Goal: Communication & Community: Ask a question

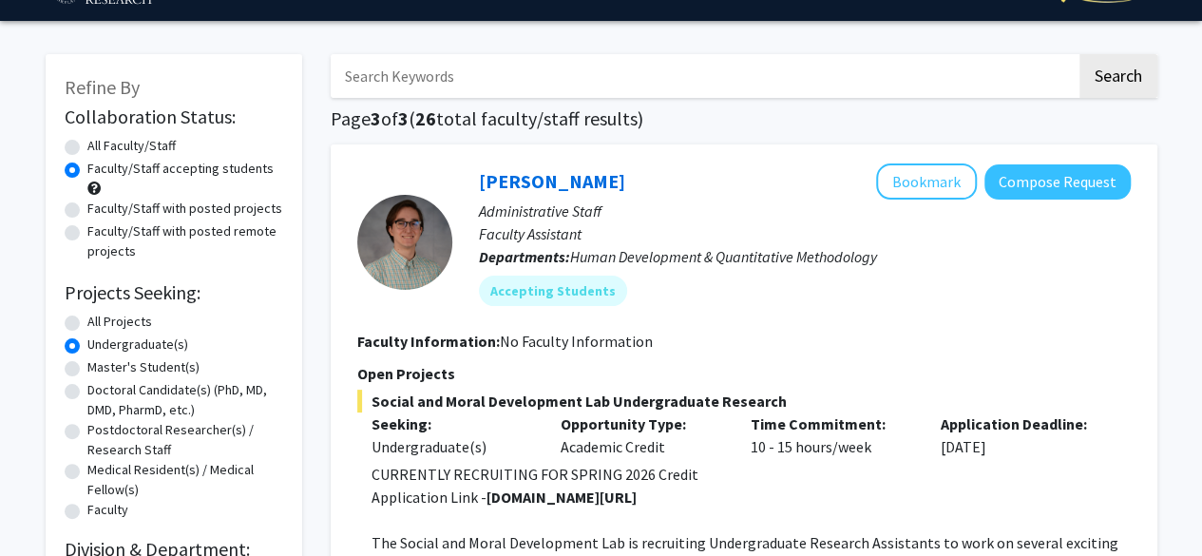
scroll to position [427, 0]
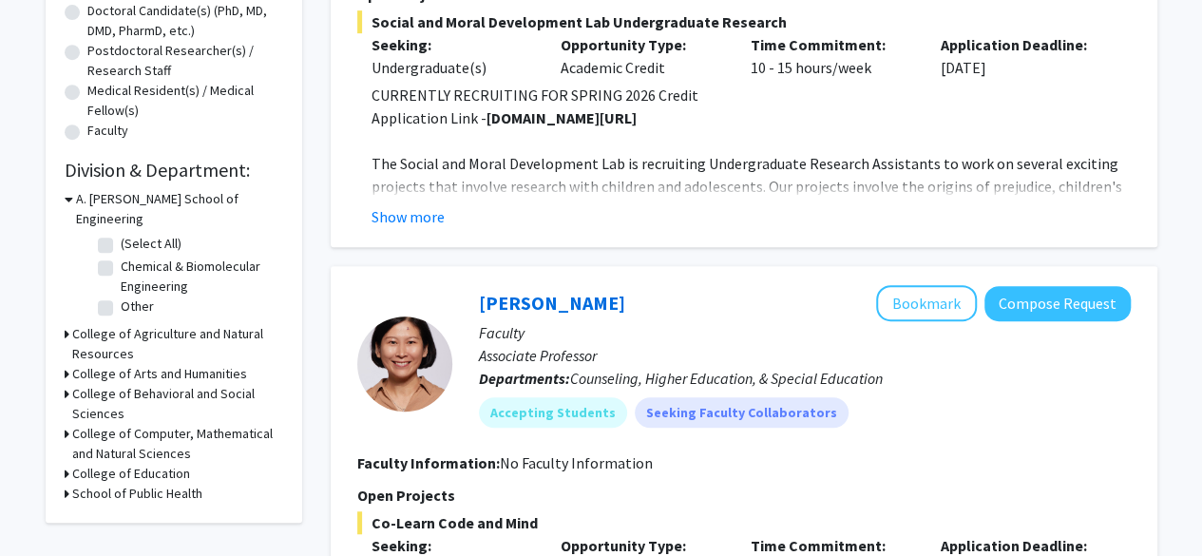
click at [163, 324] on h3 "College of Agriculture and Natural Resources" at bounding box center [177, 344] width 211 height 40
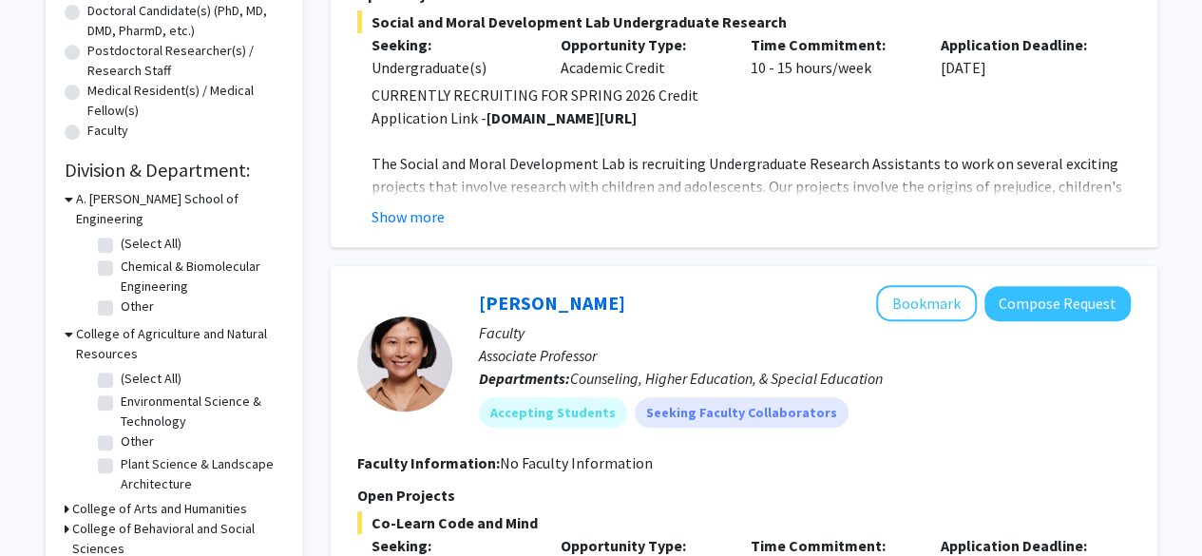
click at [139, 391] on label "Environmental Science & Technology" at bounding box center [200, 411] width 158 height 40
click at [133, 391] on input "Environmental Science & Technology" at bounding box center [127, 397] width 12 height 12
checkbox input "true"
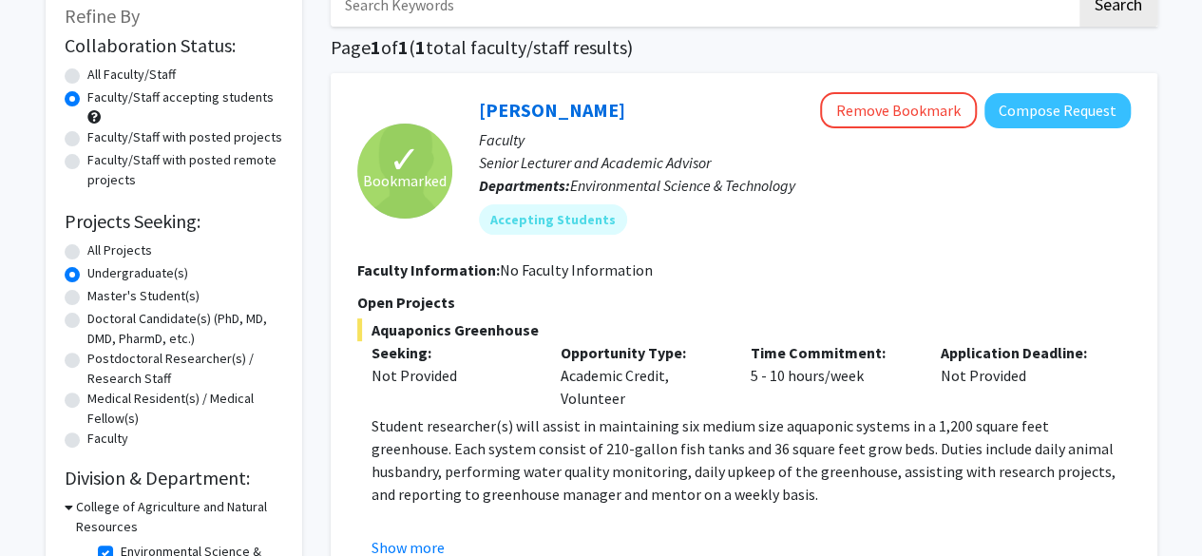
scroll to position [206, 0]
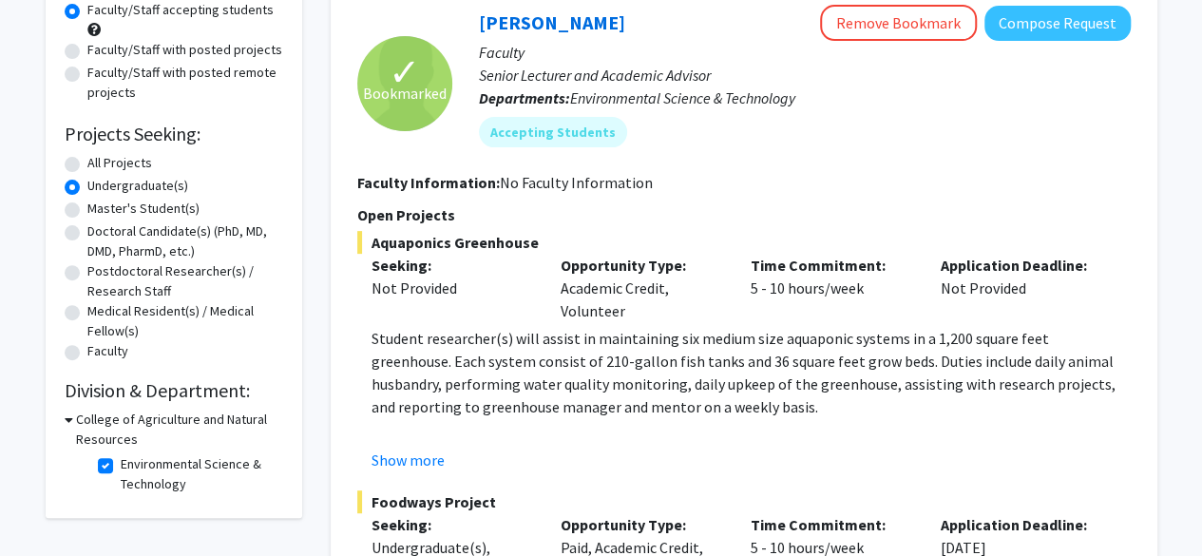
click at [613, 277] on div "Opportunity Type: Academic Credit, Volunteer" at bounding box center [641, 288] width 190 height 68
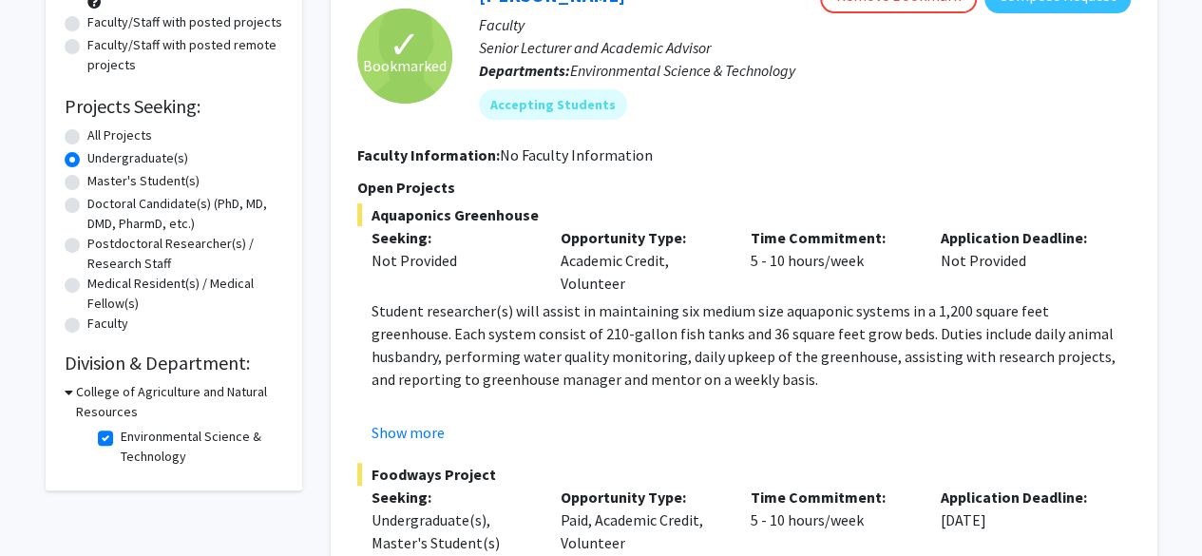
scroll to position [247, 0]
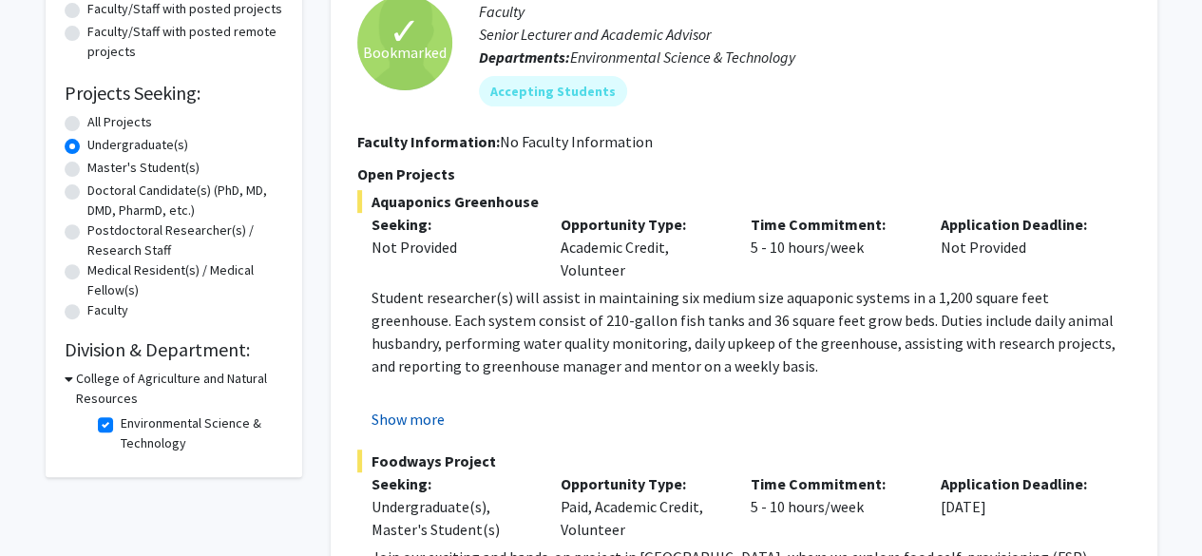
click at [405, 423] on button "Show more" at bounding box center [408, 419] width 73 height 23
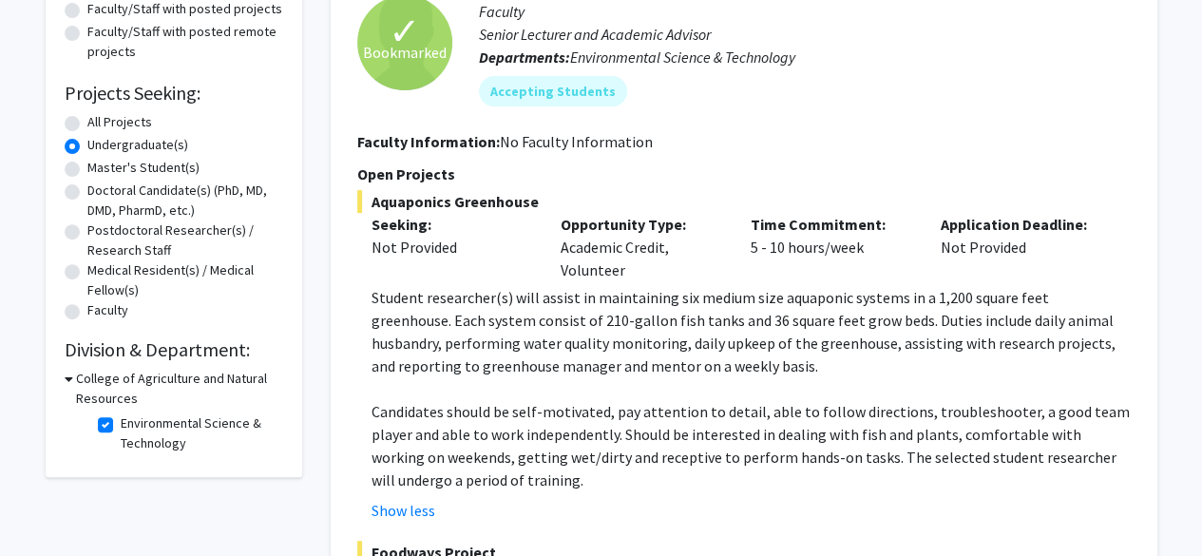
scroll to position [690, 0]
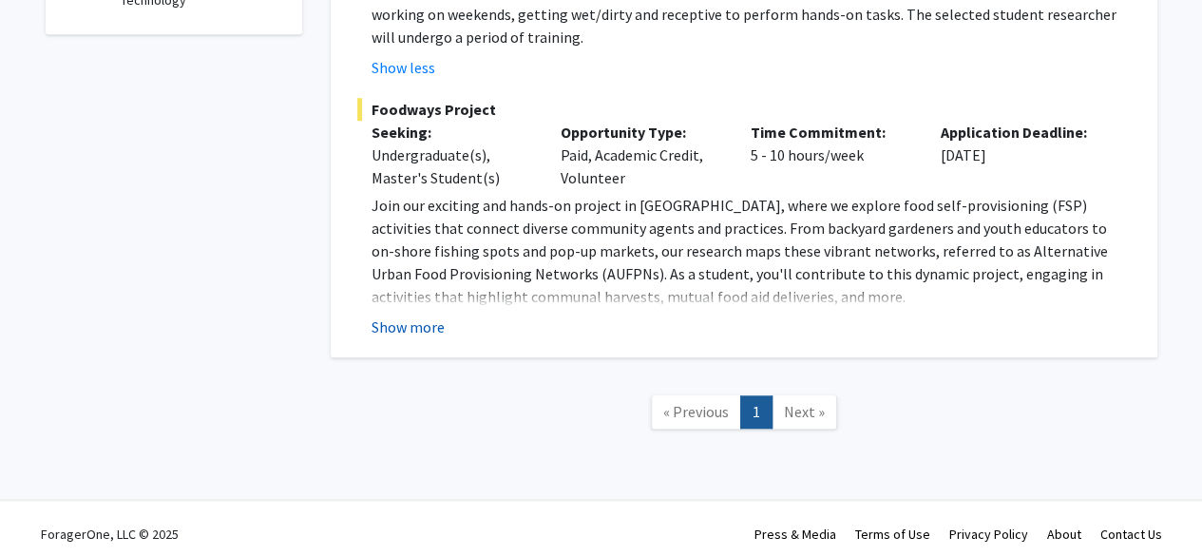
click at [400, 329] on button "Show more" at bounding box center [408, 326] width 73 height 23
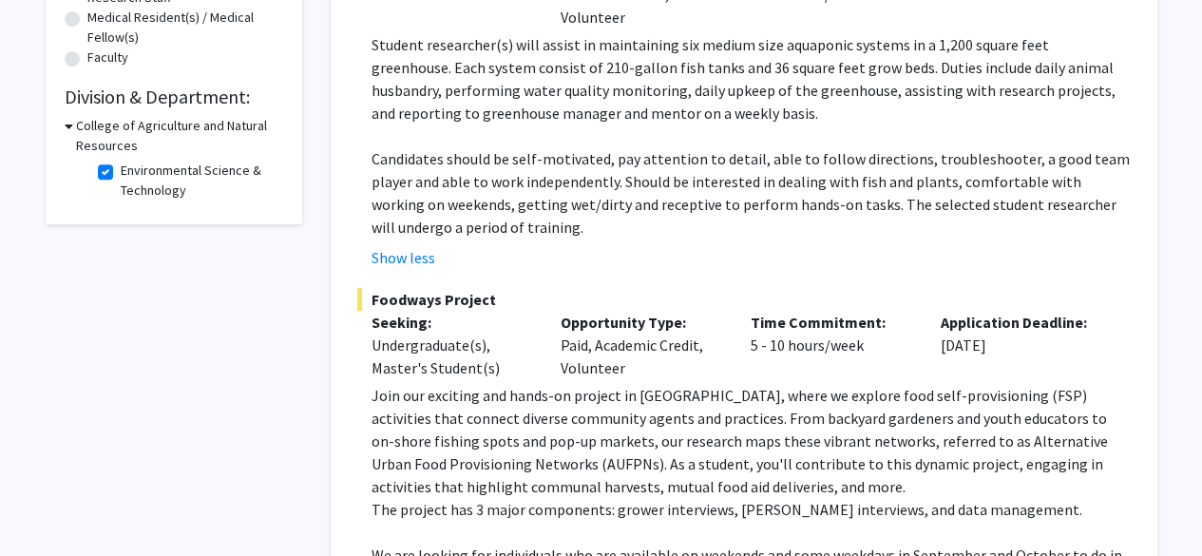
scroll to position [496, 0]
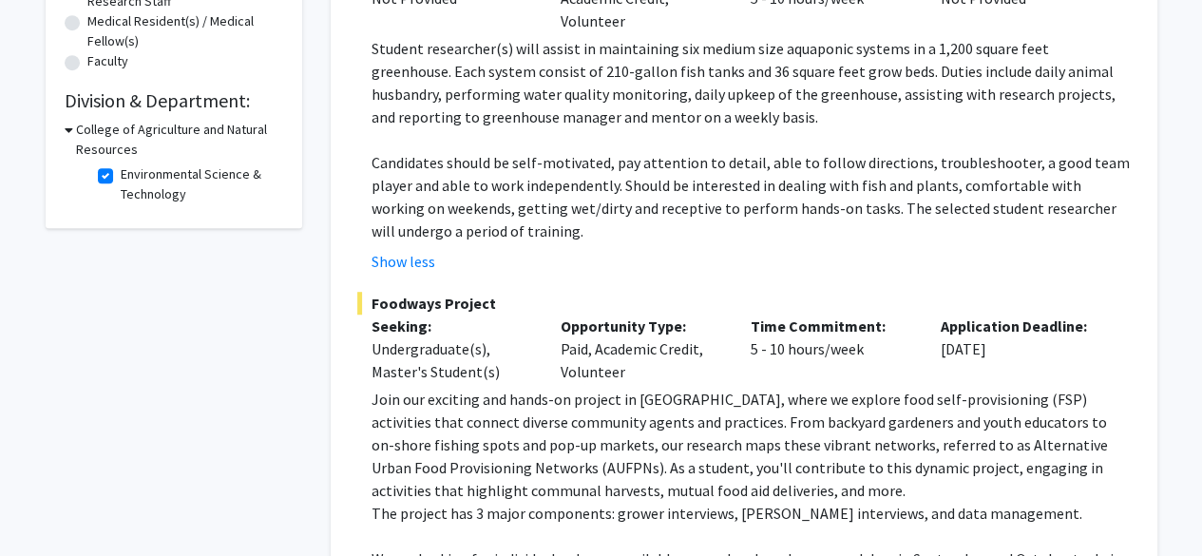
click at [424, 305] on span "Foodways Project" at bounding box center [743, 303] width 773 height 23
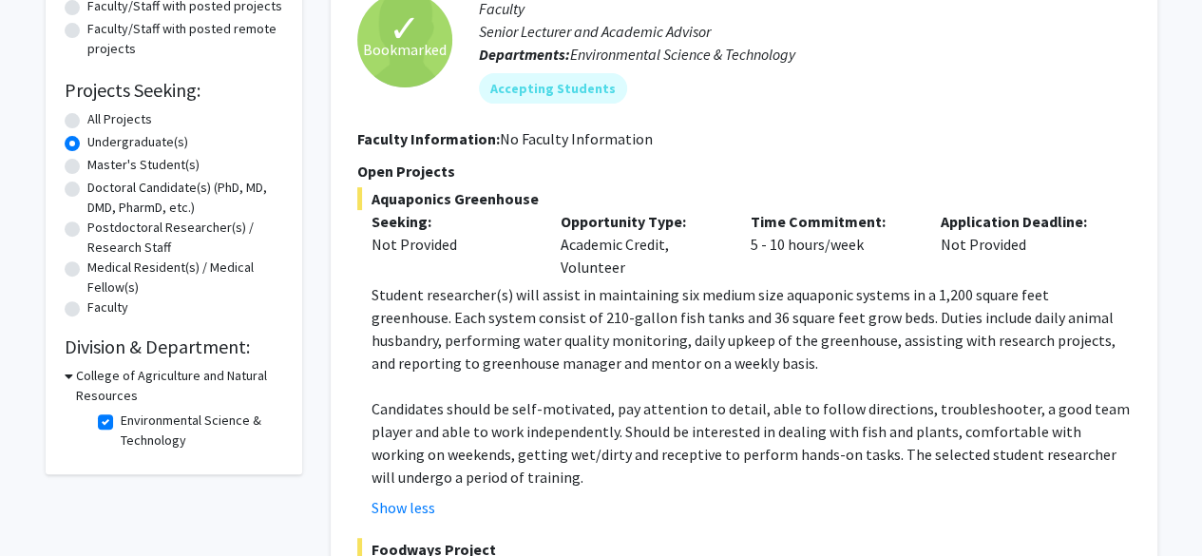
scroll to position [0, 0]
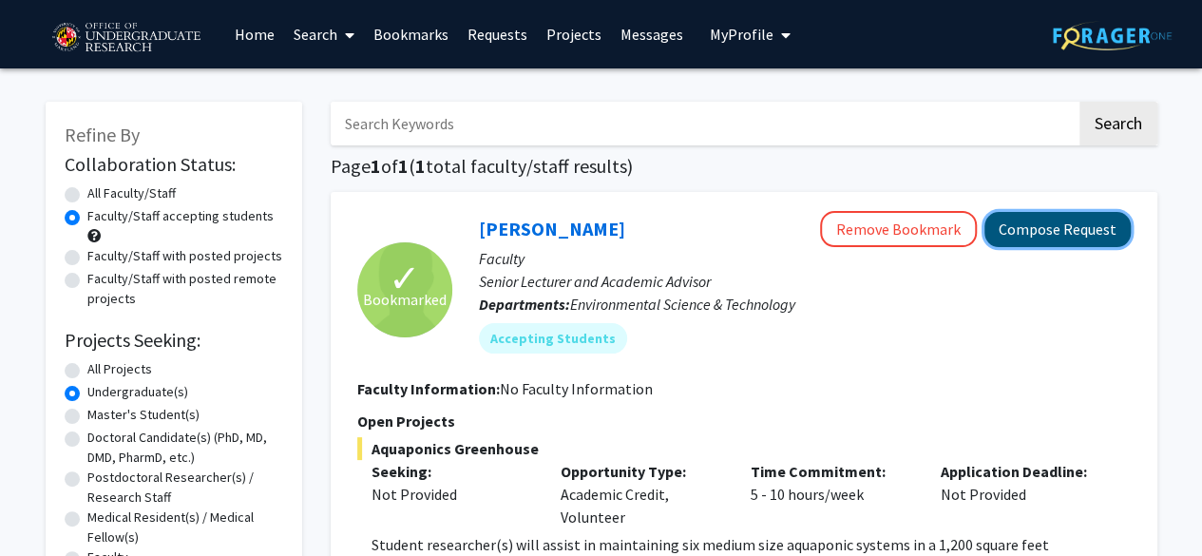
drag, startPoint x: 1001, startPoint y: 239, endPoint x: 1074, endPoint y: 235, distance: 73.3
click at [1074, 235] on button "Compose Request" at bounding box center [1057, 229] width 146 height 35
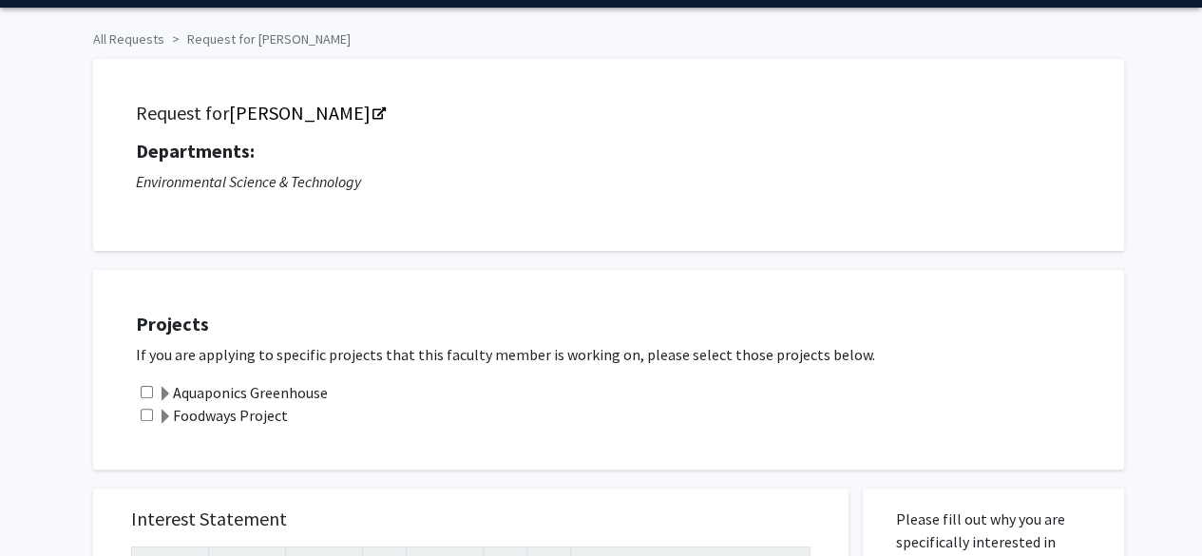
scroll to position [182, 0]
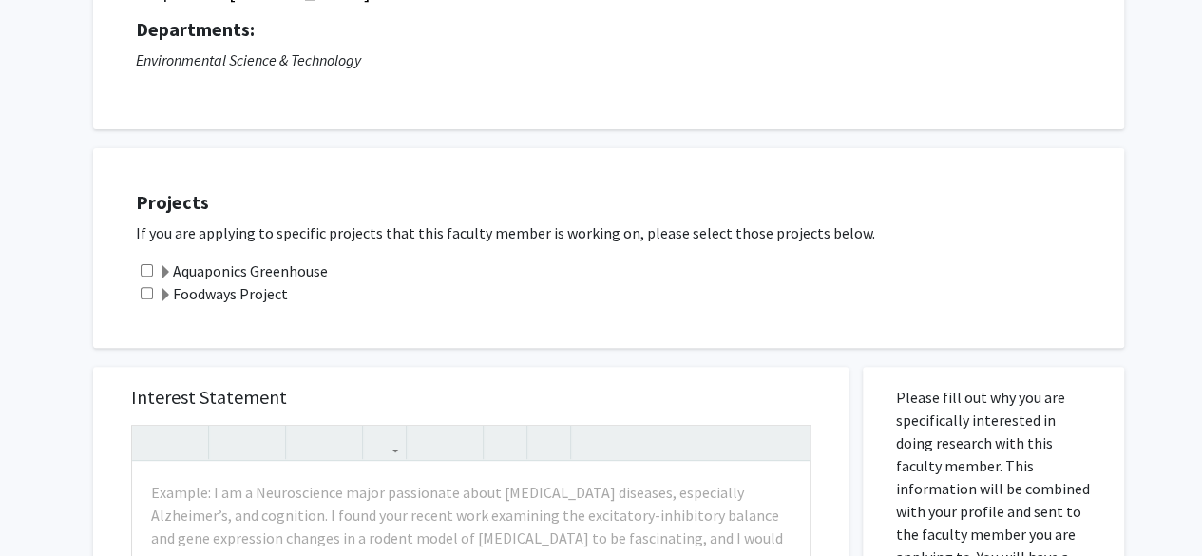
click at [246, 294] on label "Foodways Project" at bounding box center [223, 293] width 130 height 23
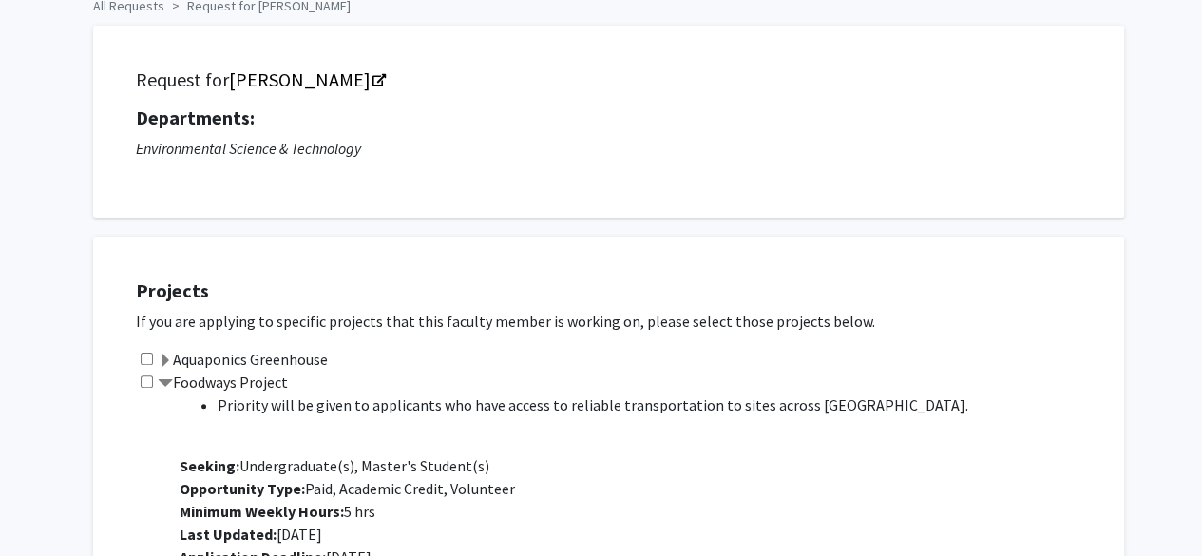
scroll to position [0, 0]
